Goal: Transaction & Acquisition: Subscribe to service/newsletter

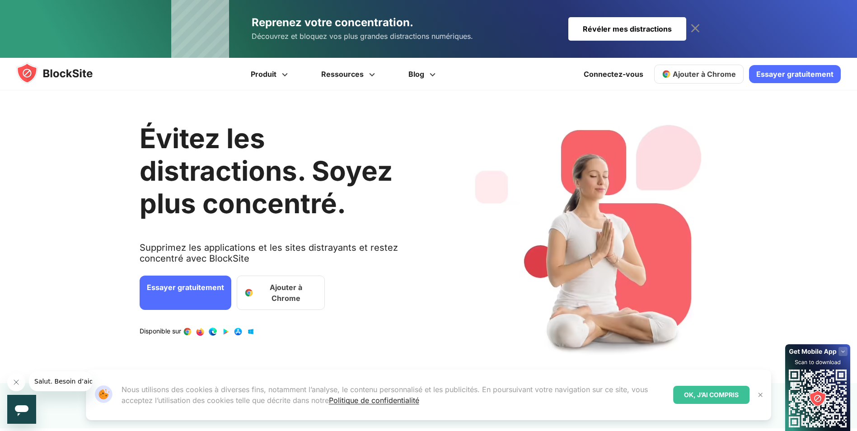
scroll to position [150, 0]
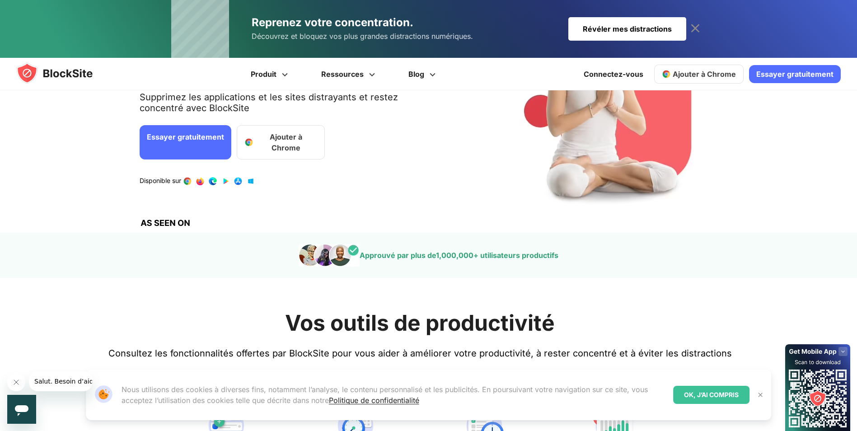
click at [761, 396] on img at bounding box center [759, 394] width 7 height 7
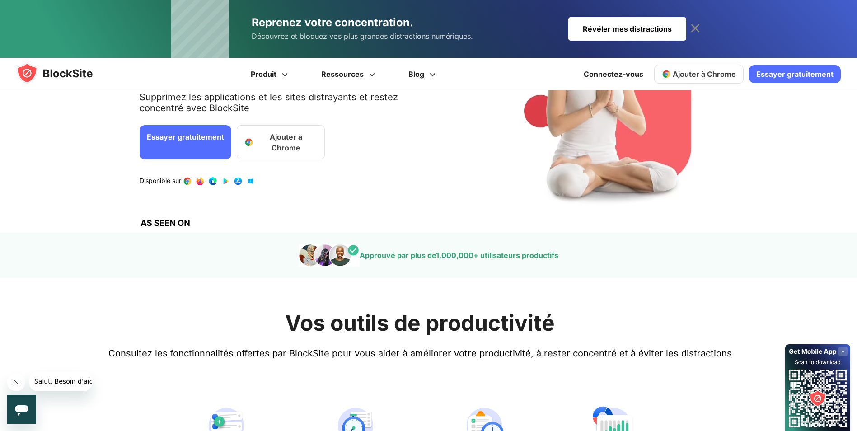
scroll to position [0, 0]
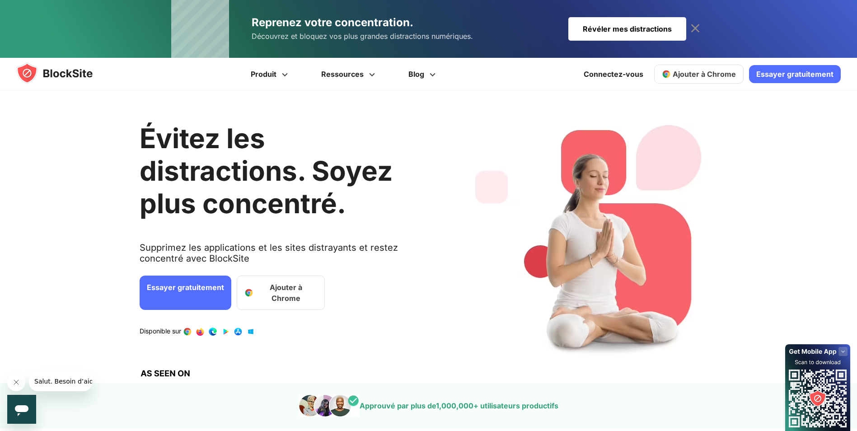
click at [791, 73] on link "Essayer gratuitement" at bounding box center [795, 74] width 92 height 18
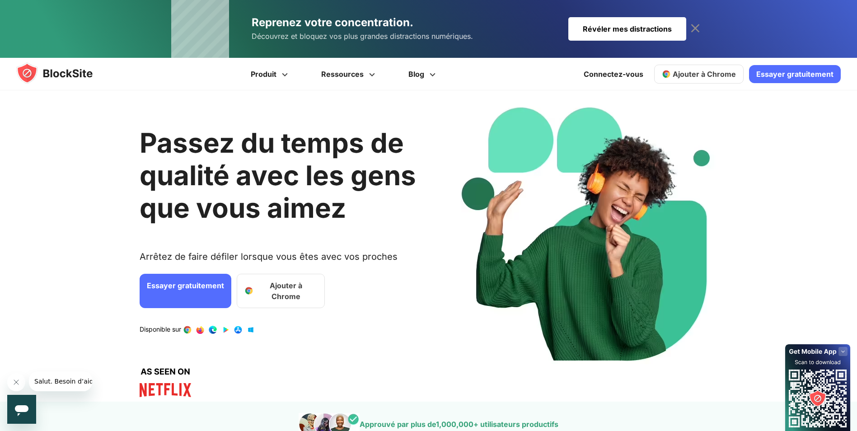
click at [685, 72] on span "Ajouter à Chrome" at bounding box center [703, 74] width 63 height 9
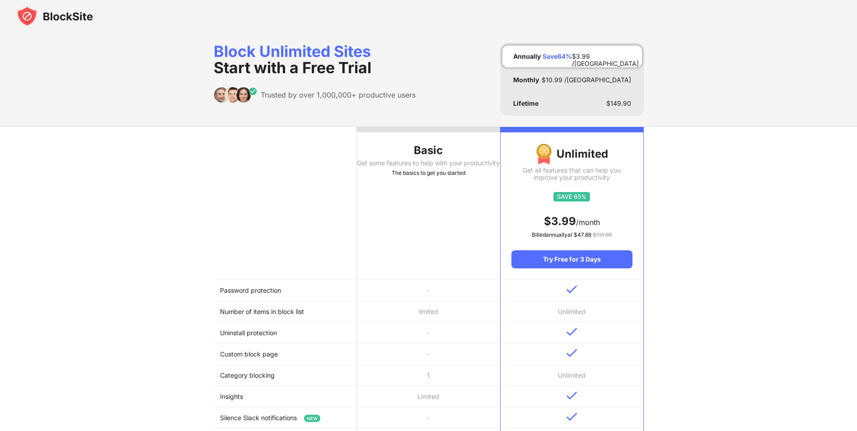
click at [433, 159] on th "Basic Get some features to help with your productivity The basics to get you st…" at bounding box center [428, 203] width 143 height 153
click at [438, 177] on div "The basics to get you started" at bounding box center [428, 172] width 143 height 9
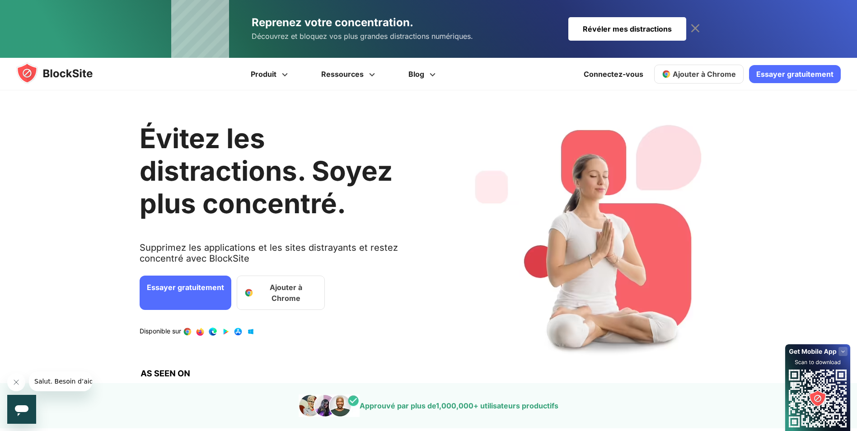
click at [693, 25] on icon at bounding box center [695, 28] width 14 height 14
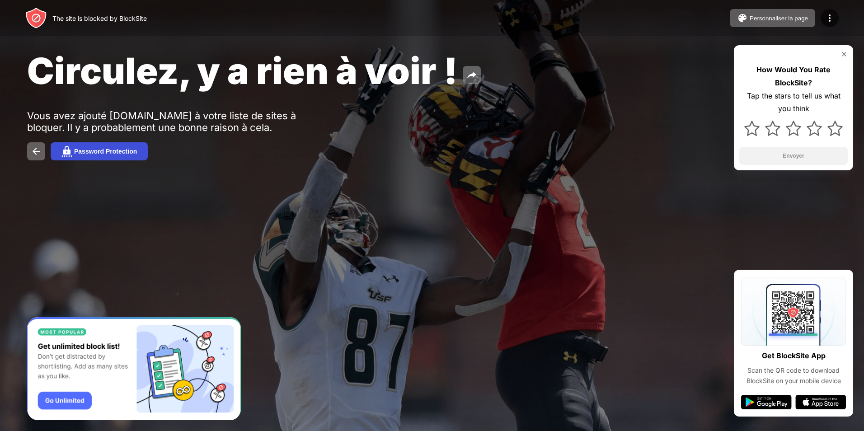
click at [78, 159] on button "Password Protection" at bounding box center [99, 151] width 97 height 18
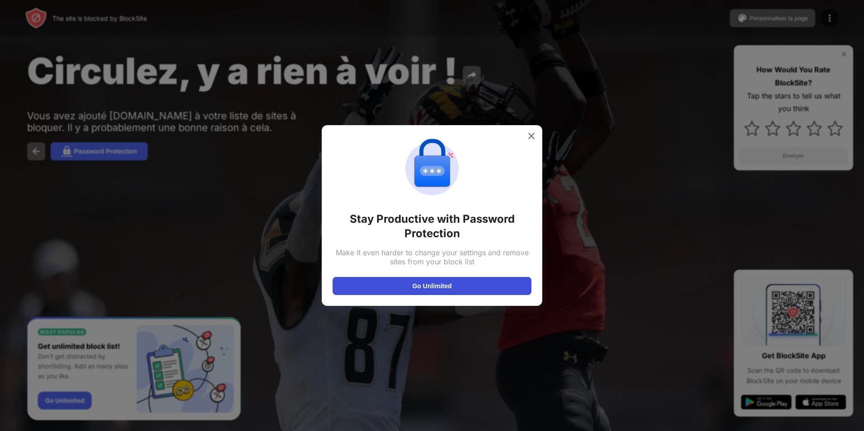
click at [424, 281] on button "Go Unlimited" at bounding box center [431, 286] width 199 height 18
